Goal: Obtain resource: Obtain resource

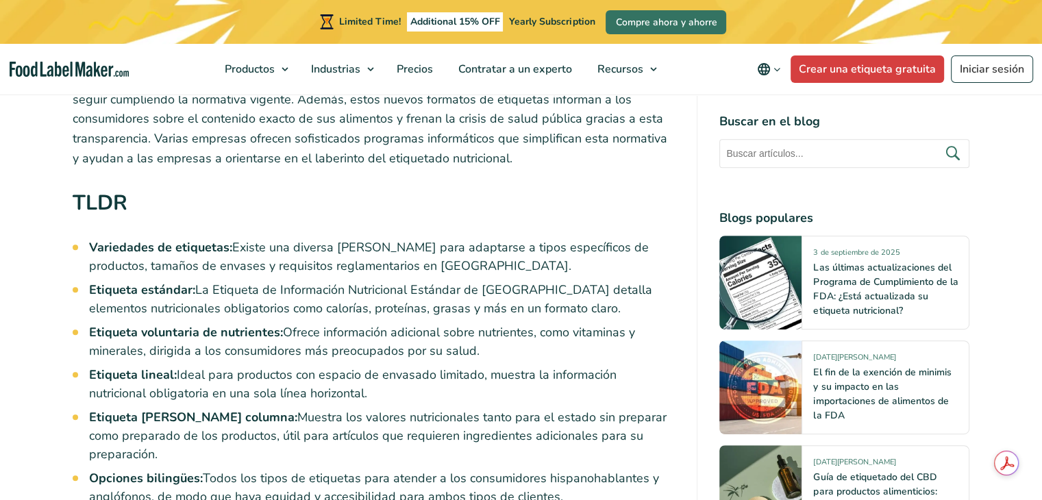
scroll to position [860, 0]
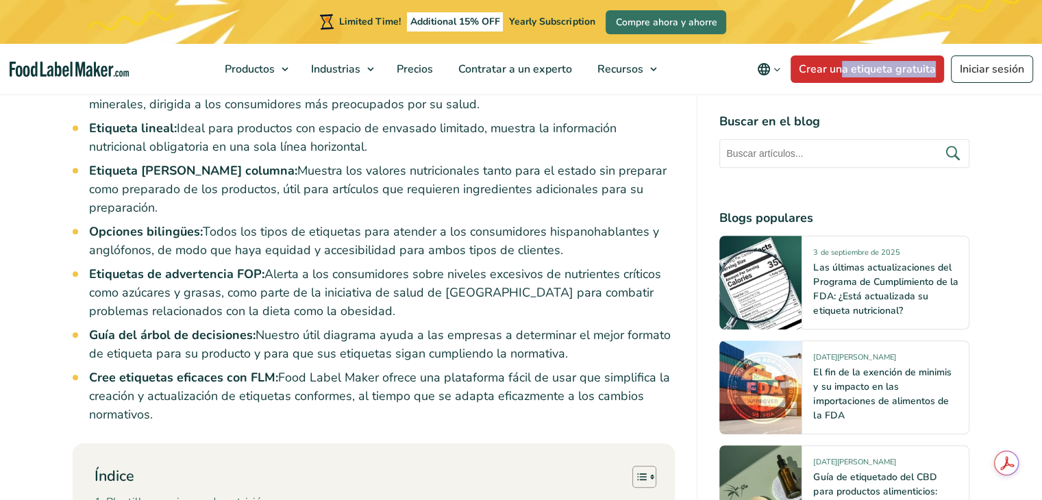
drag, startPoint x: 836, startPoint y: 89, endPoint x: 841, endPoint y: 74, distance: 16.0
click at [841, 74] on nav "Productos Etiquetado nutricional de los alimentos Suplementos Formulación y eti…" at bounding box center [521, 69] width 1042 height 51
click at [841, 74] on link "Crear una etiqueta gratuita" at bounding box center [867, 68] width 153 height 27
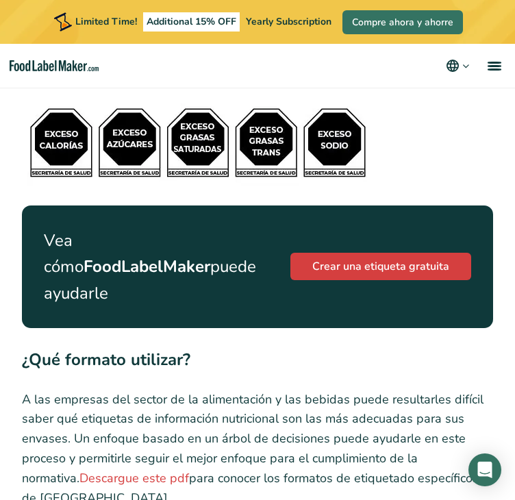
scroll to position [5727, 0]
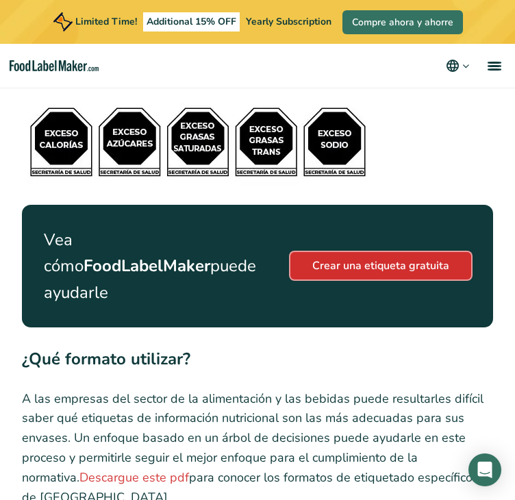
click at [345, 252] on link "Crear una etiqueta gratuita" at bounding box center [380, 265] width 181 height 27
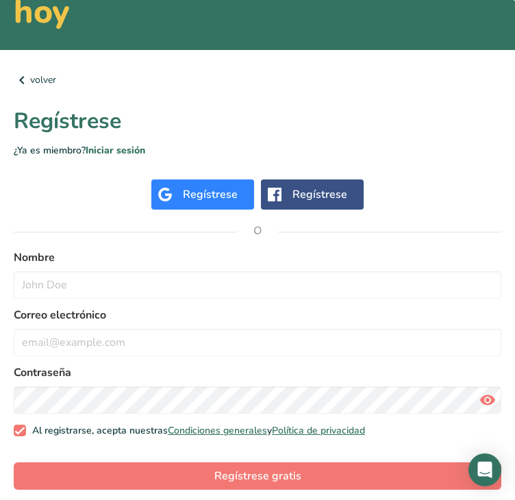
scroll to position [161, 0]
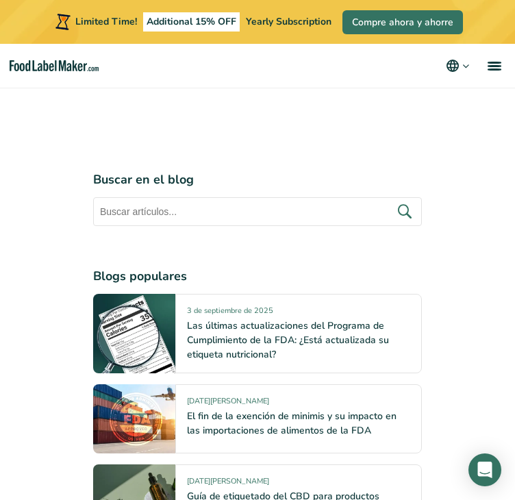
scroll to position [8769, 0]
